Goal: Information Seeking & Learning: Check status

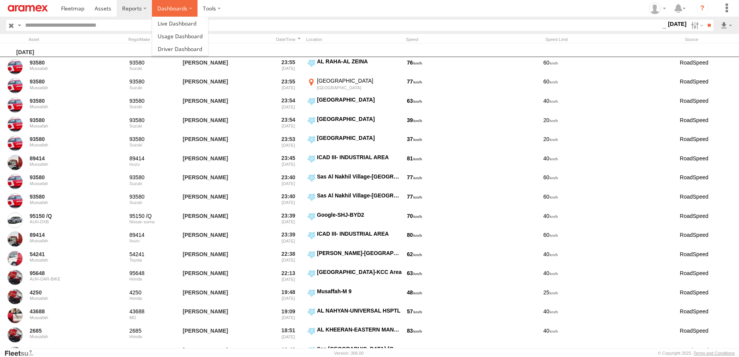
drag, startPoint x: 0, startPoint y: 0, endPoint x: 172, endPoint y: 7, distance: 172.2
click at [172, 4] on label "Dashboards" at bounding box center [175, 8] width 46 height 17
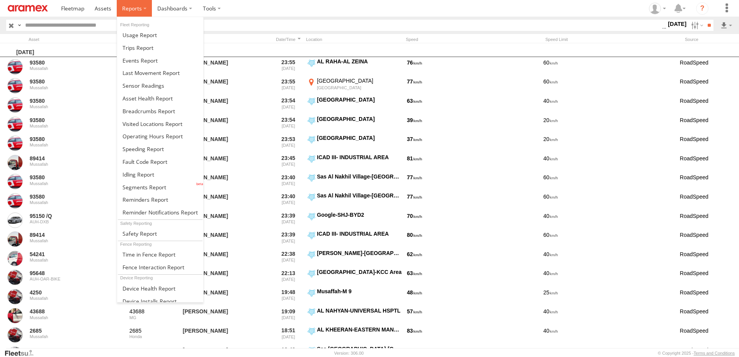
click at [141, 13] on label at bounding box center [134, 8] width 35 height 17
click at [149, 101] on span at bounding box center [148, 98] width 50 height 7
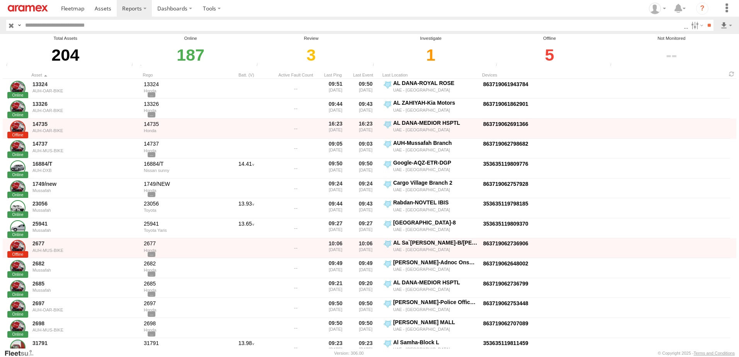
click at [549, 55] on div "5" at bounding box center [550, 55] width 112 height 27
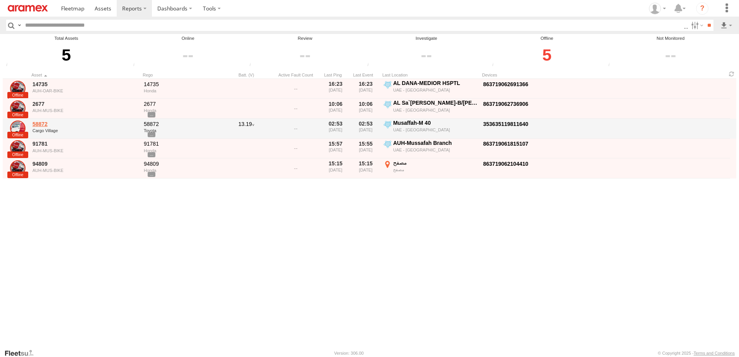
click at [43, 124] on link "58872" at bounding box center [85, 124] width 106 height 7
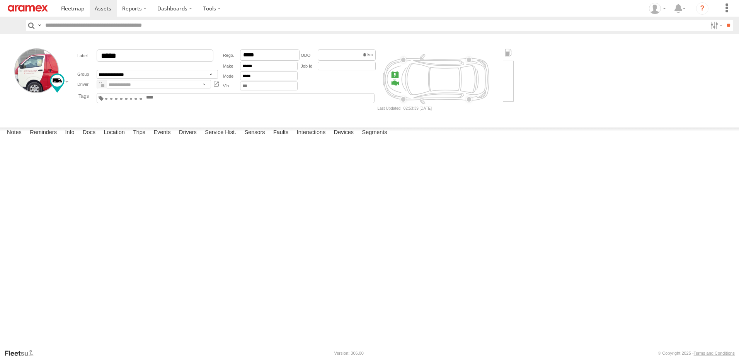
click at [122, 122] on form "**********" at bounding box center [370, 79] width 734 height 85
